Goal: Complete application form

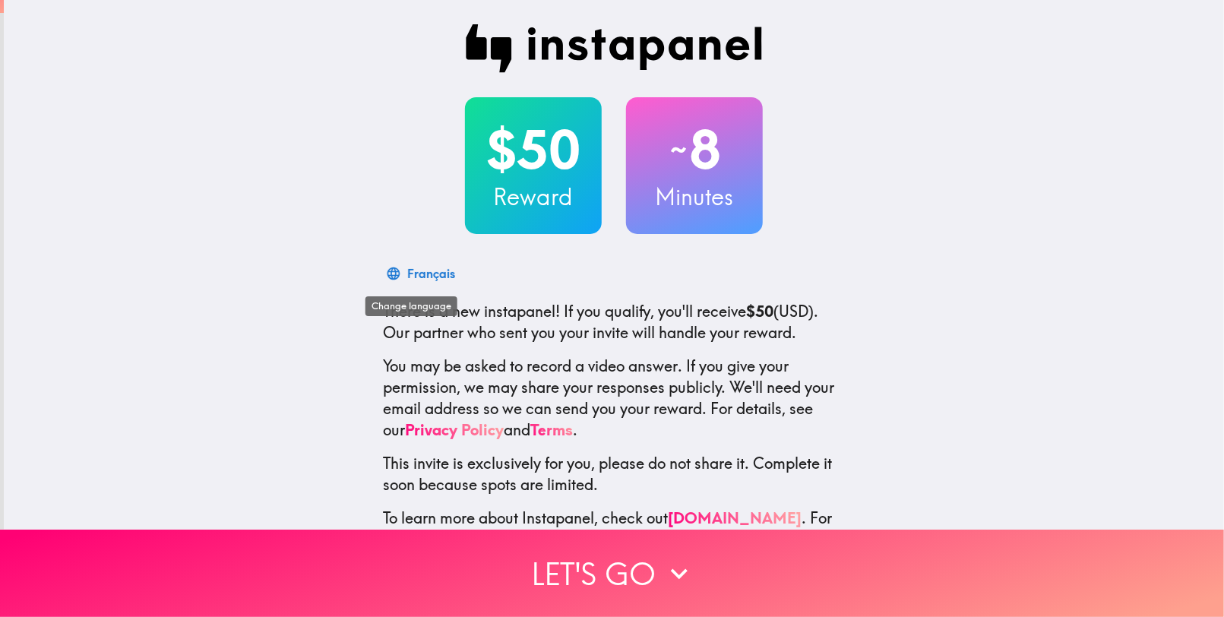
scroll to position [55, 0]
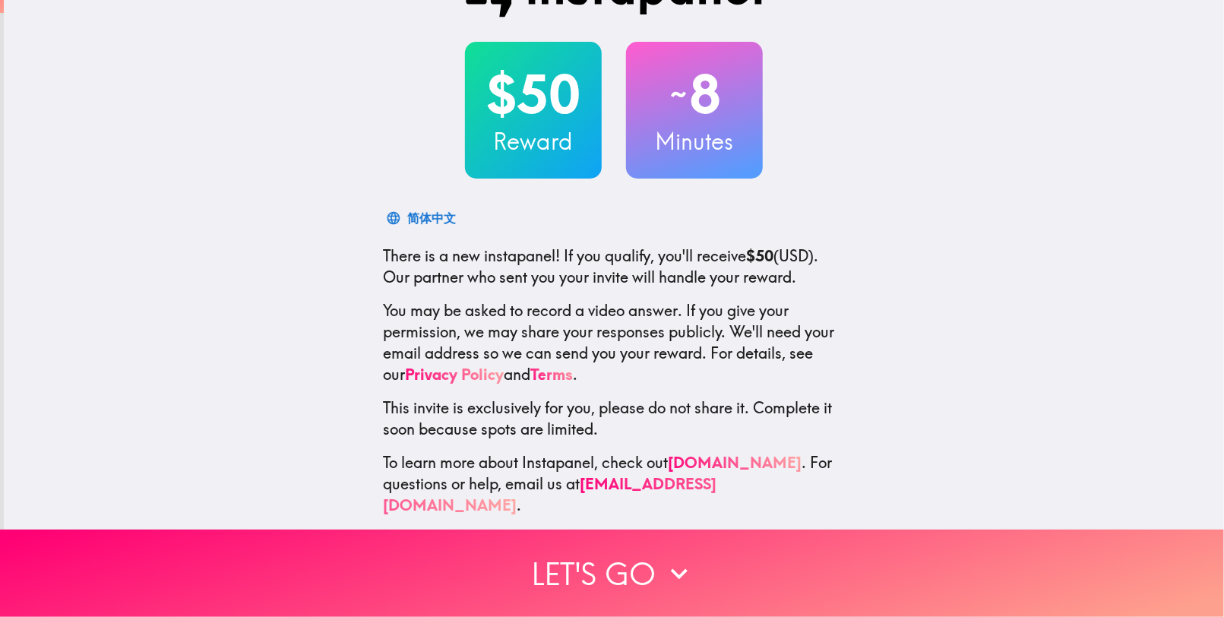
drag, startPoint x: 420, startPoint y: 273, endPoint x: 774, endPoint y: 277, distance: 354.2
click at [774, 277] on p "There is a new instapanel! If you qualify, you'll receive $50 (USD) . Our partn…" at bounding box center [614, 266] width 462 height 43
click at [775, 276] on p "There is a new instapanel! If you qualify, you'll receive $50 (USD) . Our partn…" at bounding box center [614, 266] width 462 height 43
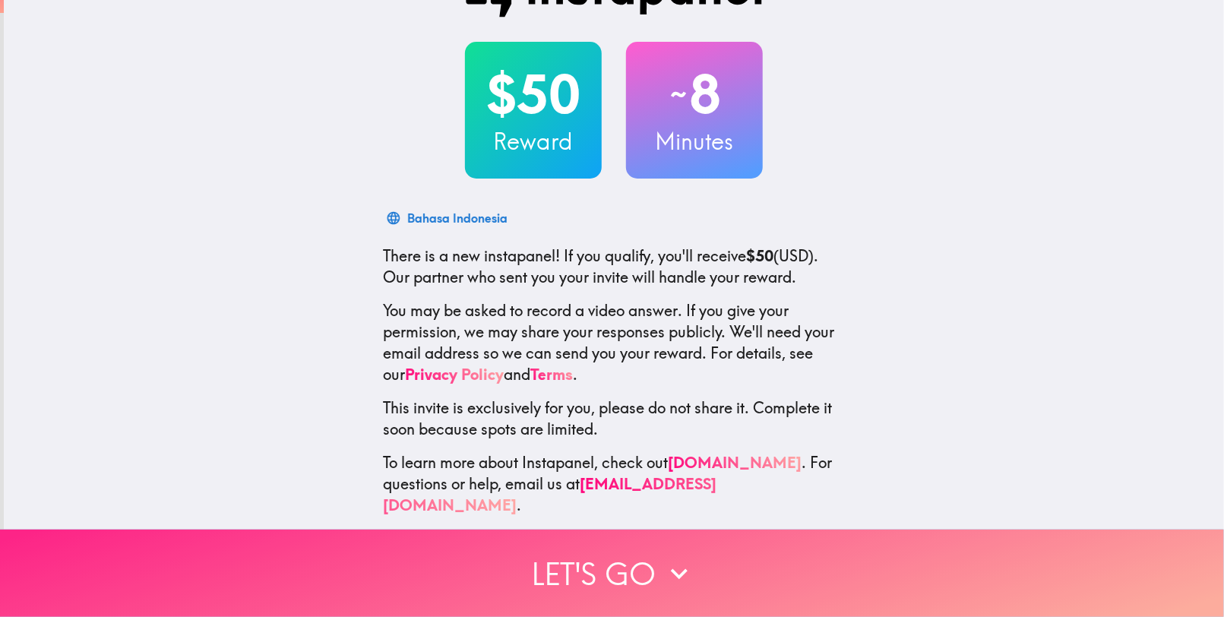
click at [622, 563] on button "Let's go" at bounding box center [612, 573] width 1224 height 87
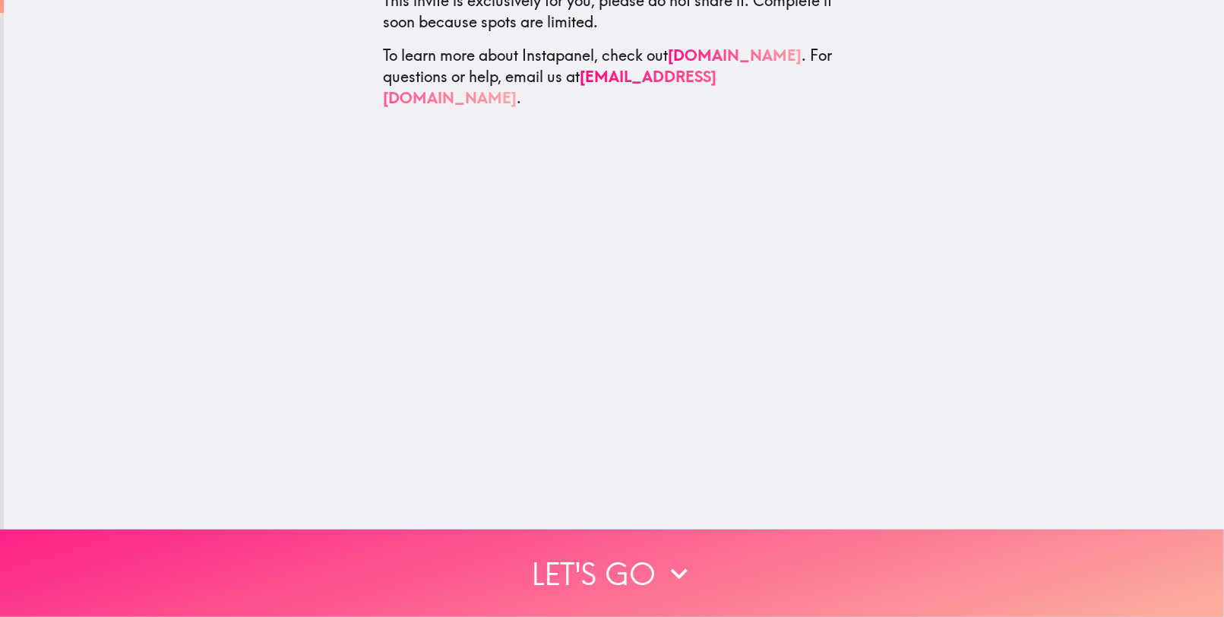
scroll to position [0, 0]
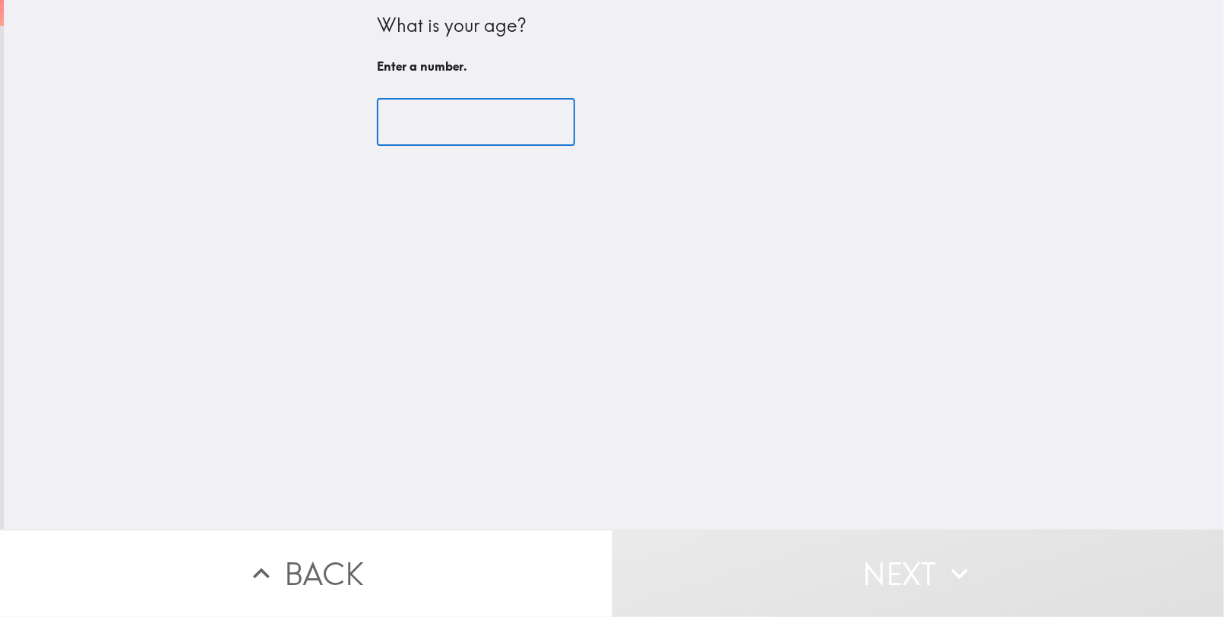
click at [451, 117] on input "number" at bounding box center [476, 122] width 198 height 47
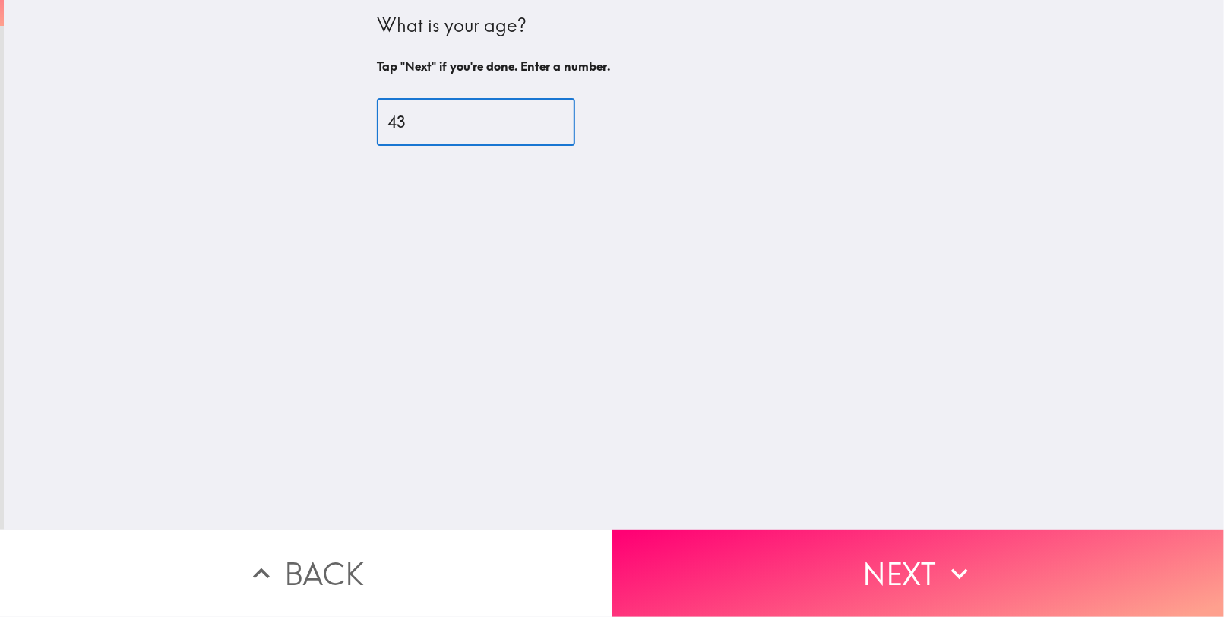
type input "43"
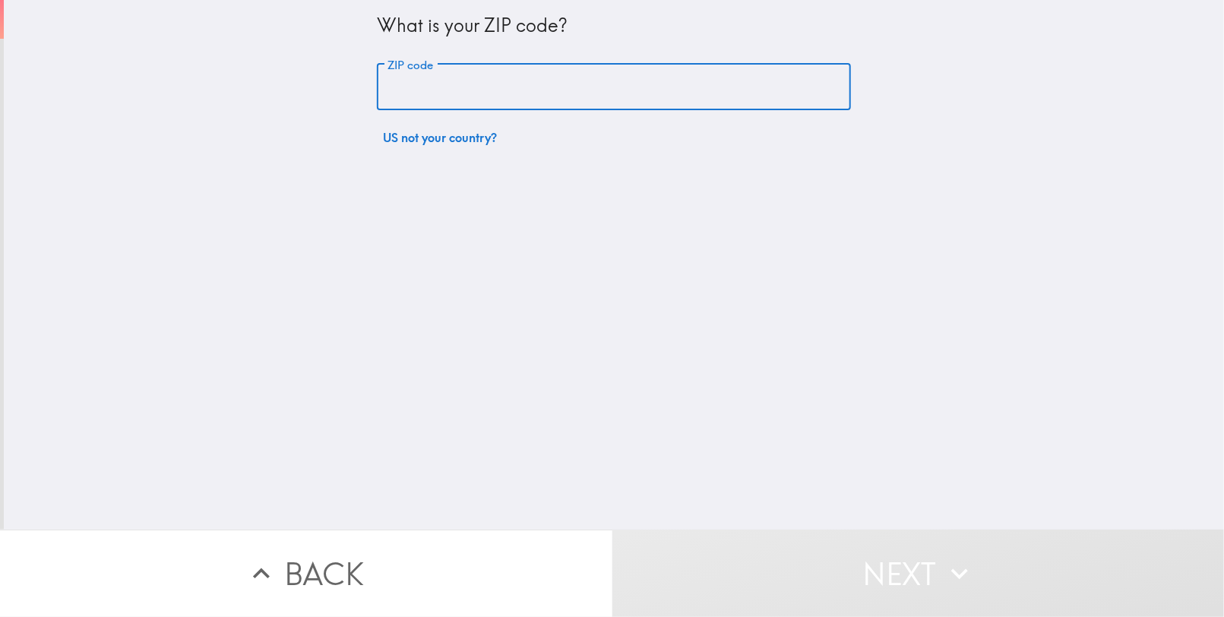
click at [457, 86] on input "ZIP code" at bounding box center [614, 87] width 474 height 47
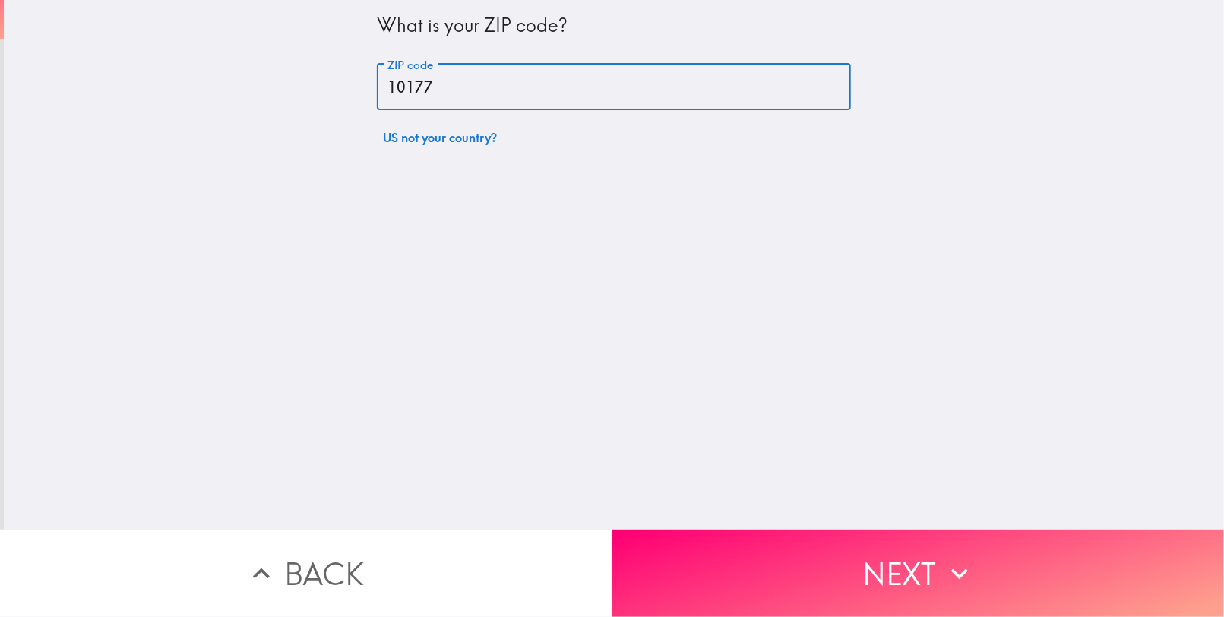
drag, startPoint x: 461, startPoint y: 86, endPoint x: 278, endPoint y: 84, distance: 182.4
click at [278, 84] on div "What is your ZIP code? ZIP code 10177 ZIP code US not your country?" at bounding box center [614, 265] width 1221 height 530
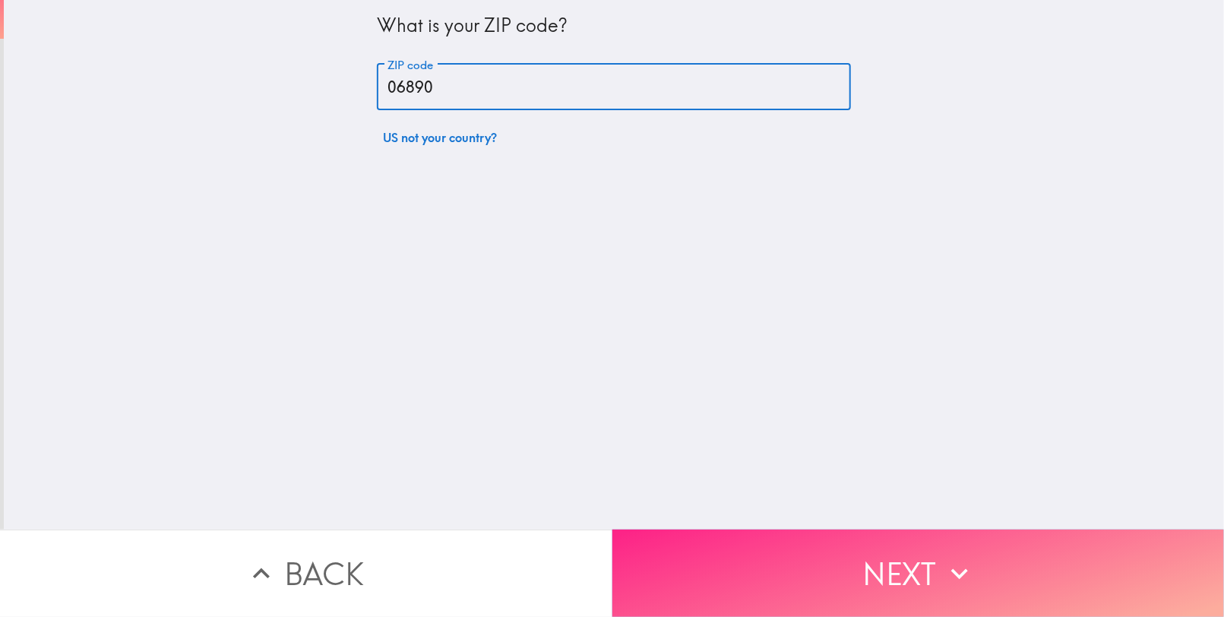
type input "06890"
click at [863, 556] on button "Next" at bounding box center [919, 573] width 613 height 87
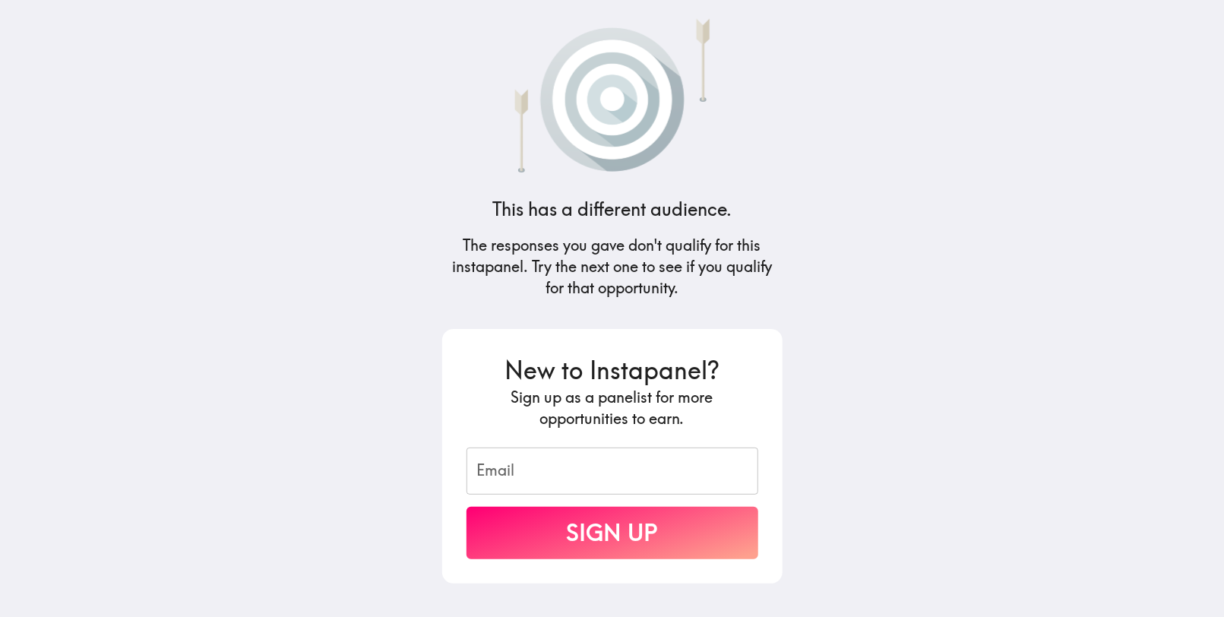
click at [538, 470] on input "Email" at bounding box center [613, 471] width 292 height 47
type input "viral123@hotmail.com"
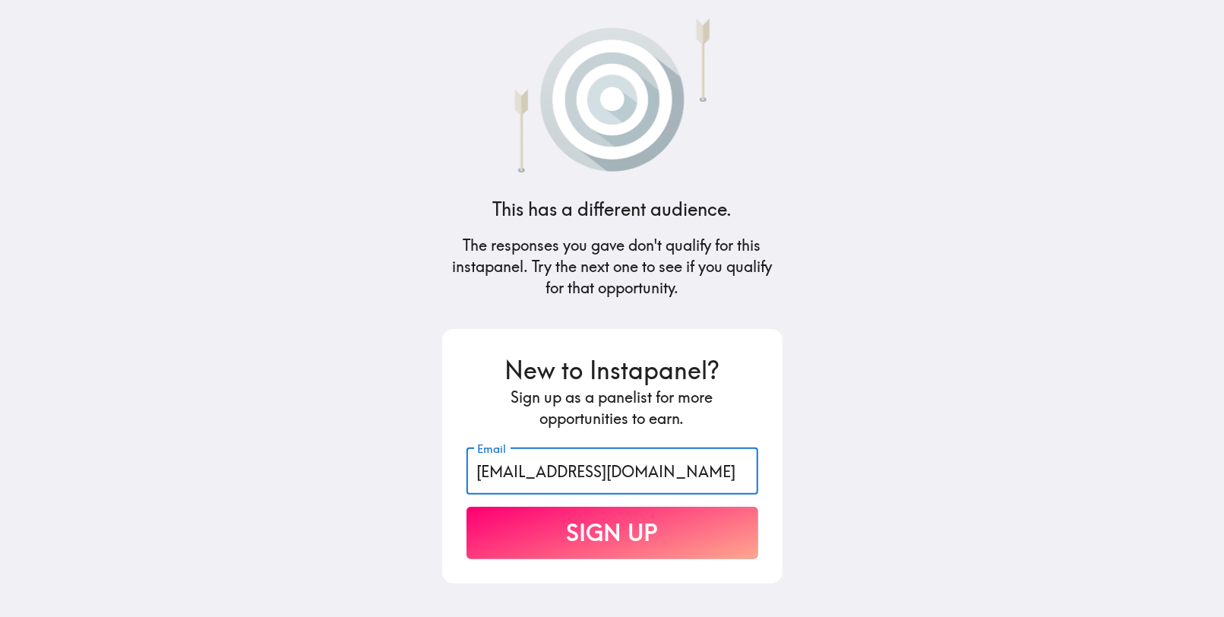
click at [602, 536] on button "Sign Up" at bounding box center [613, 533] width 292 height 52
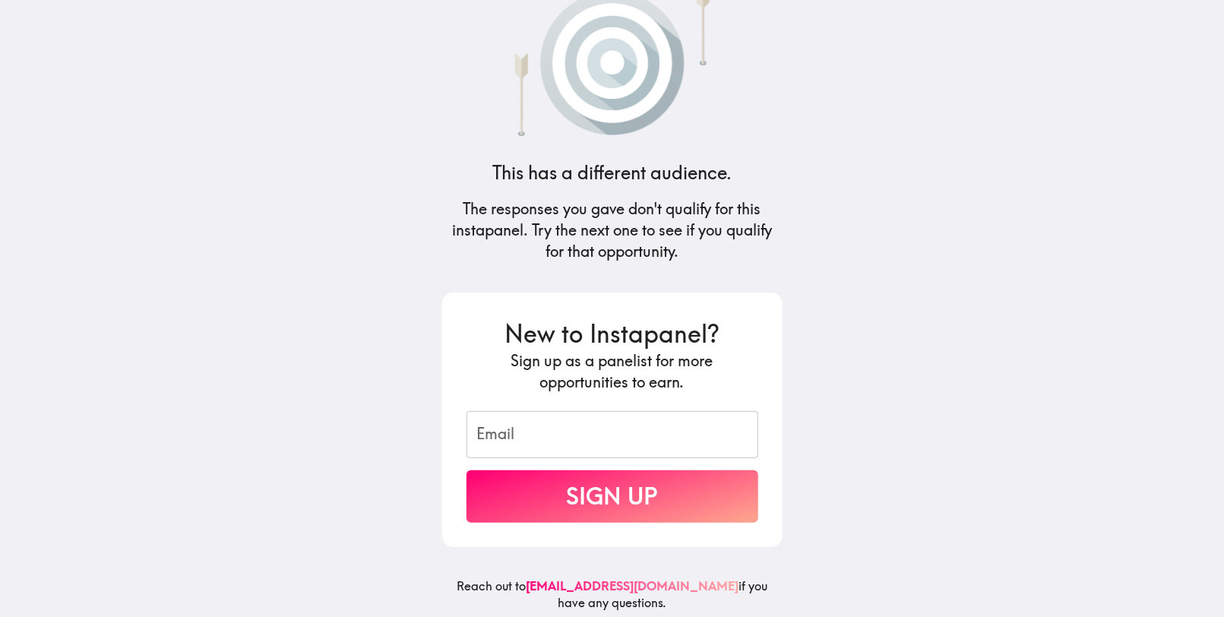
scroll to position [54, 0]
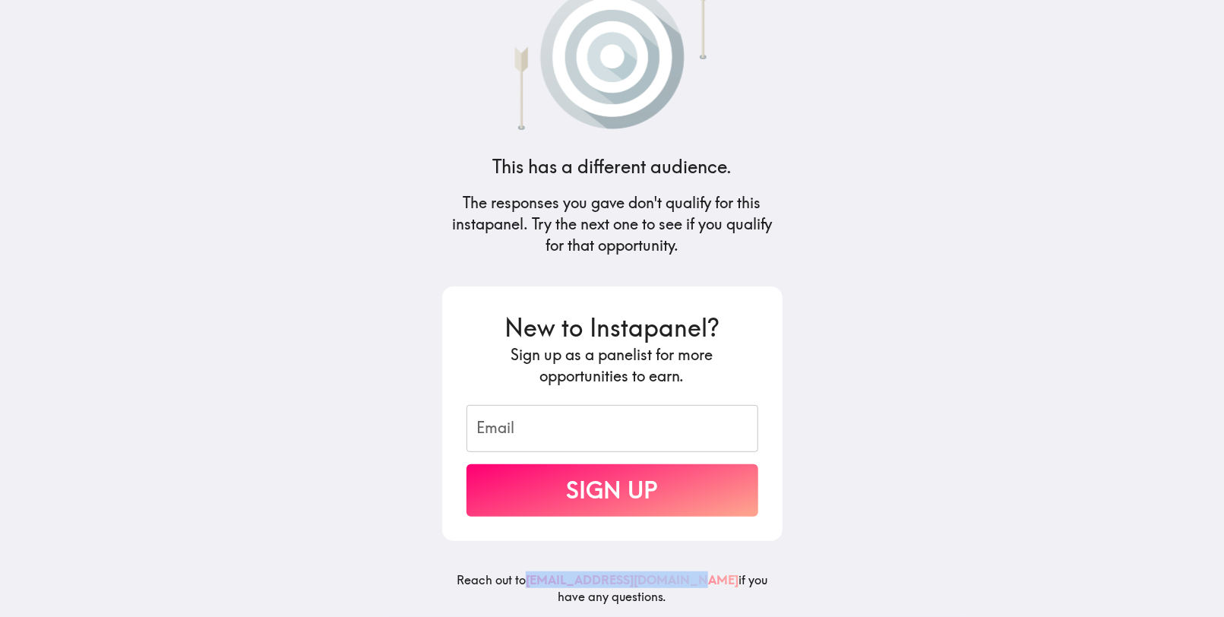
drag, startPoint x: 675, startPoint y: 569, endPoint x: 524, endPoint y: 573, distance: 150.5
click at [524, 573] on h6 "Reach out to panelists@instapanel.com if you have any questions." at bounding box center [612, 595] width 340 height 46
copy link "[EMAIL_ADDRESS][DOMAIN_NAME]"
